Goal: Answer question/provide support

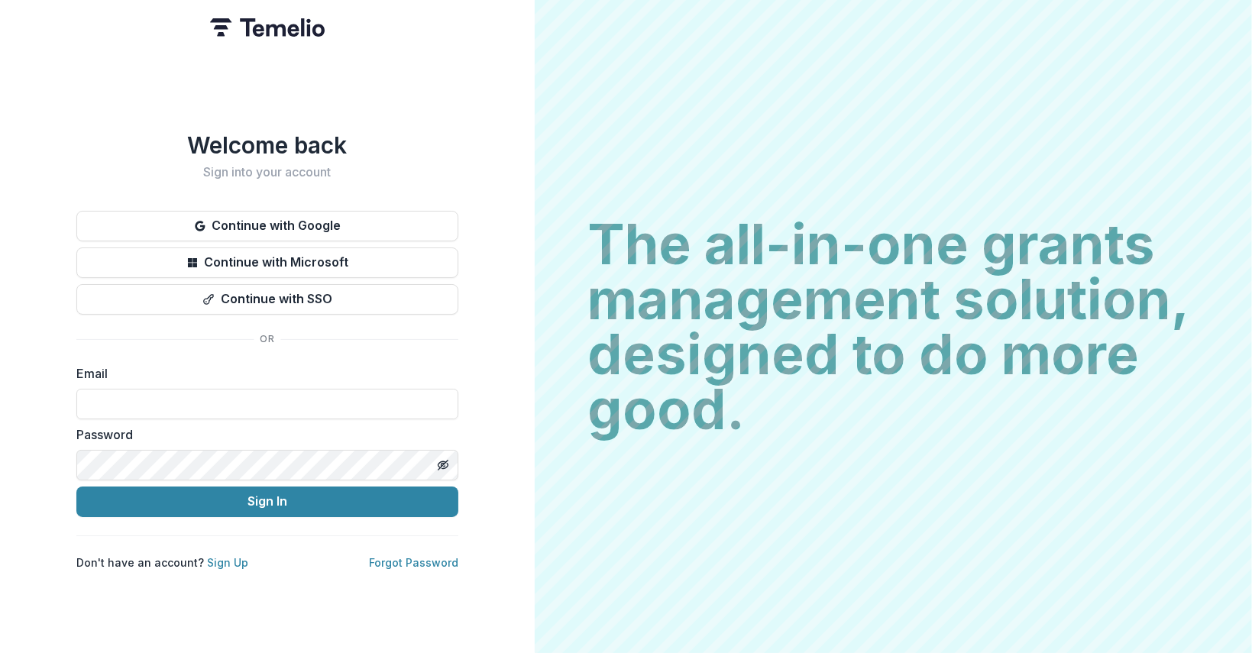
click at [295, 378] on div "Email" at bounding box center [267, 391] width 382 height 55
click at [292, 392] on input at bounding box center [267, 404] width 382 height 31
type input "**********"
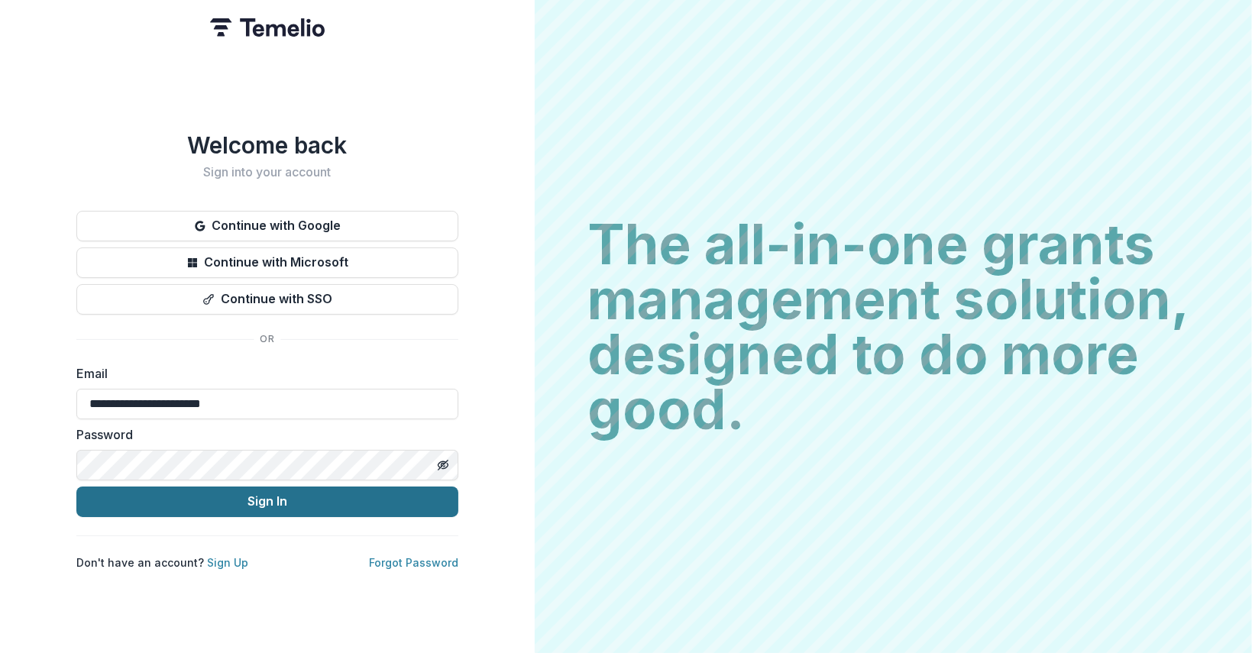
click at [238, 496] on button "Sign In" at bounding box center [267, 501] width 382 height 31
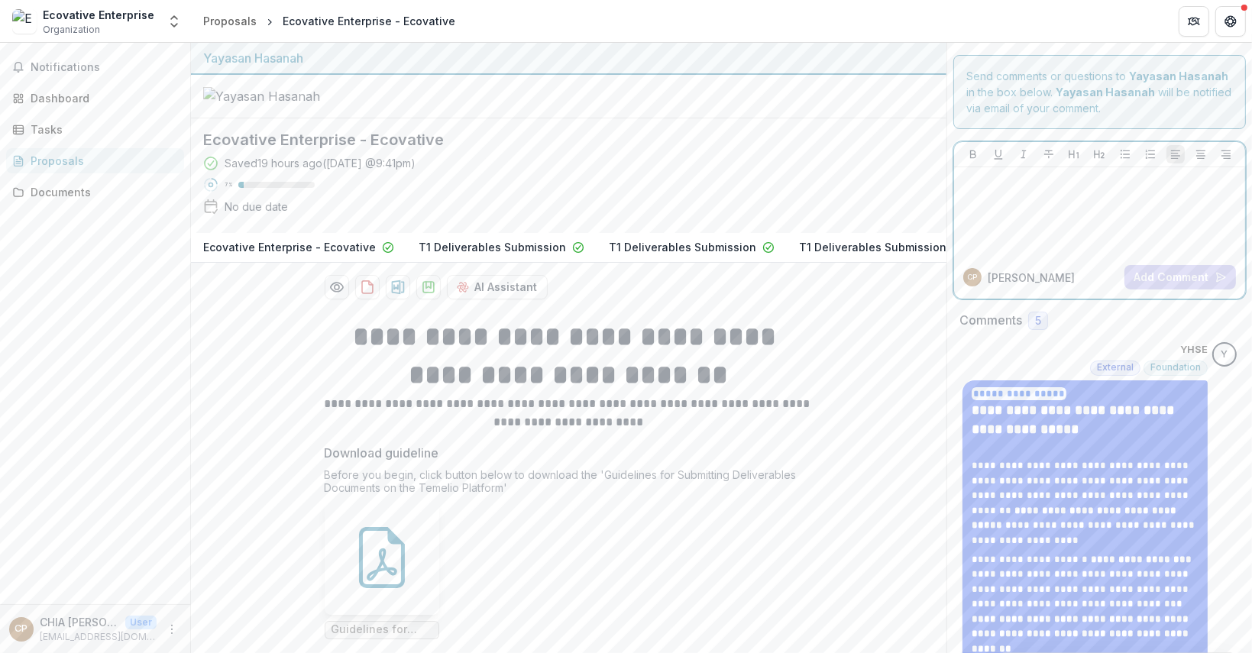
click at [1020, 204] on div at bounding box center [1099, 211] width 279 height 76
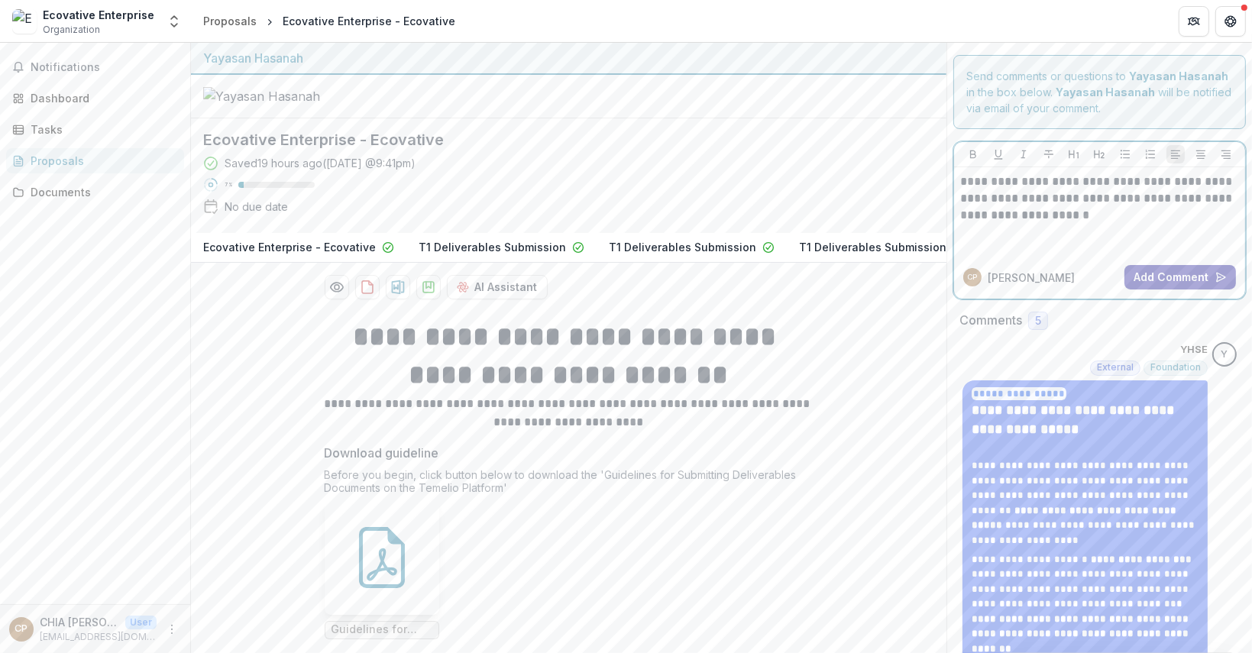
click at [1163, 279] on button "Add Comment" at bounding box center [1180, 277] width 112 height 24
